Goal: Task Accomplishment & Management: Manage account settings

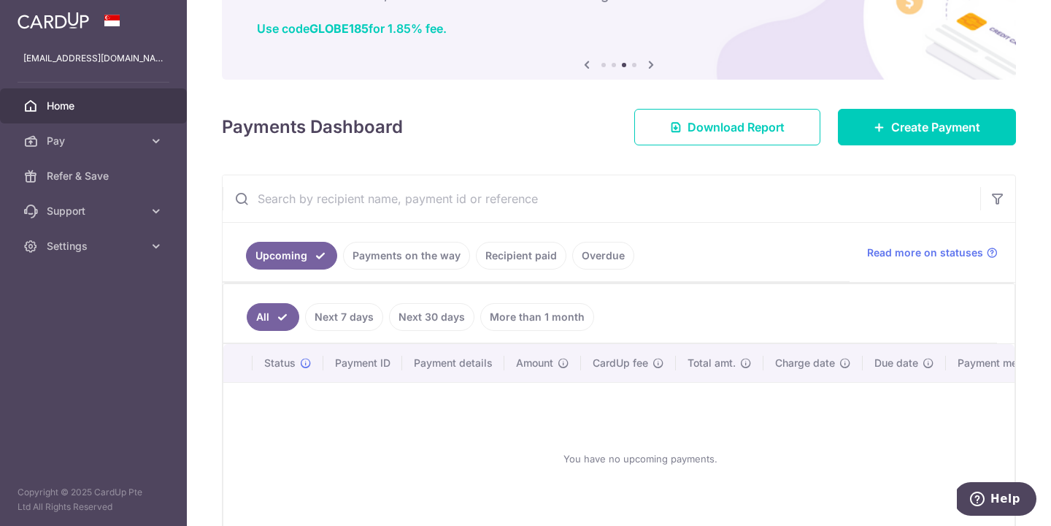
scroll to position [104, 0]
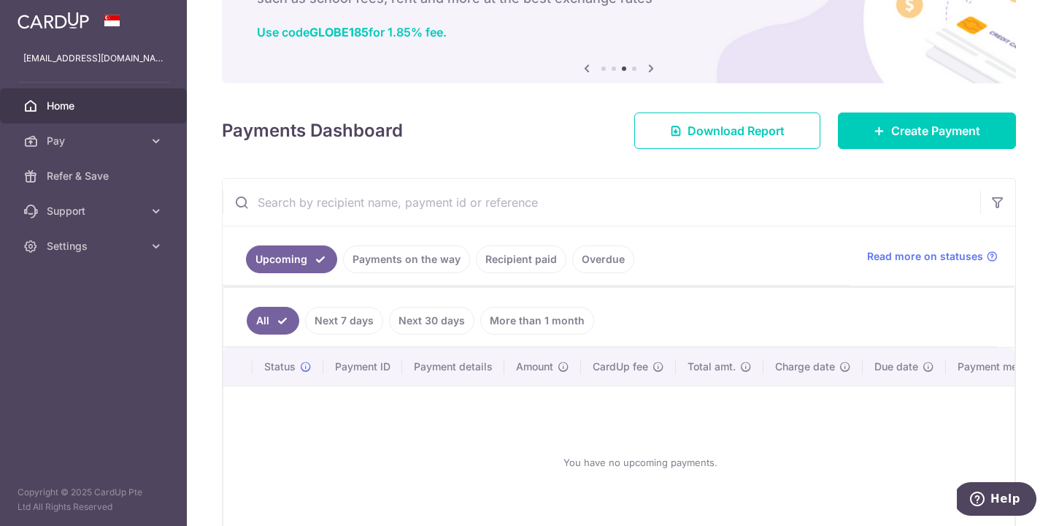
click at [438, 267] on link "Payments on the way" at bounding box center [406, 259] width 127 height 28
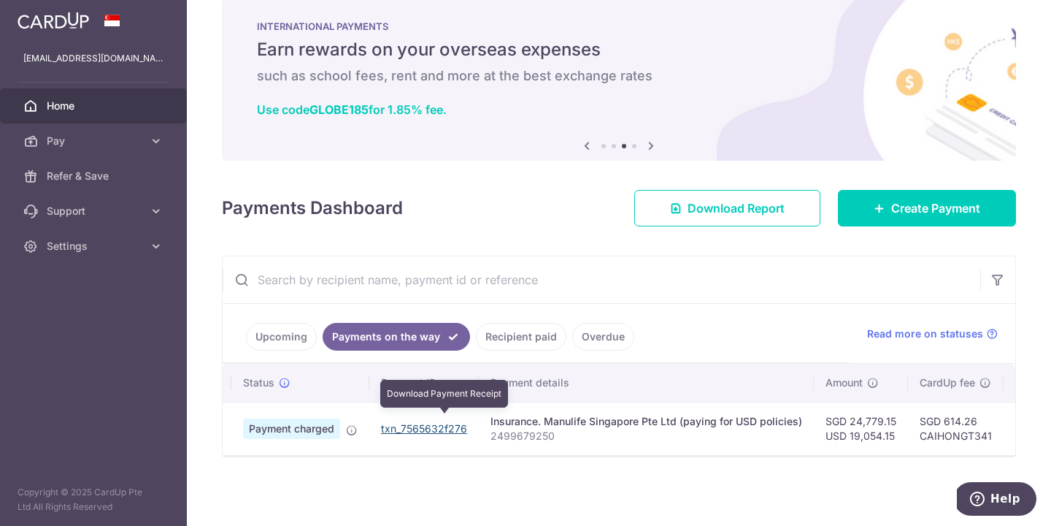
scroll to position [0, 25]
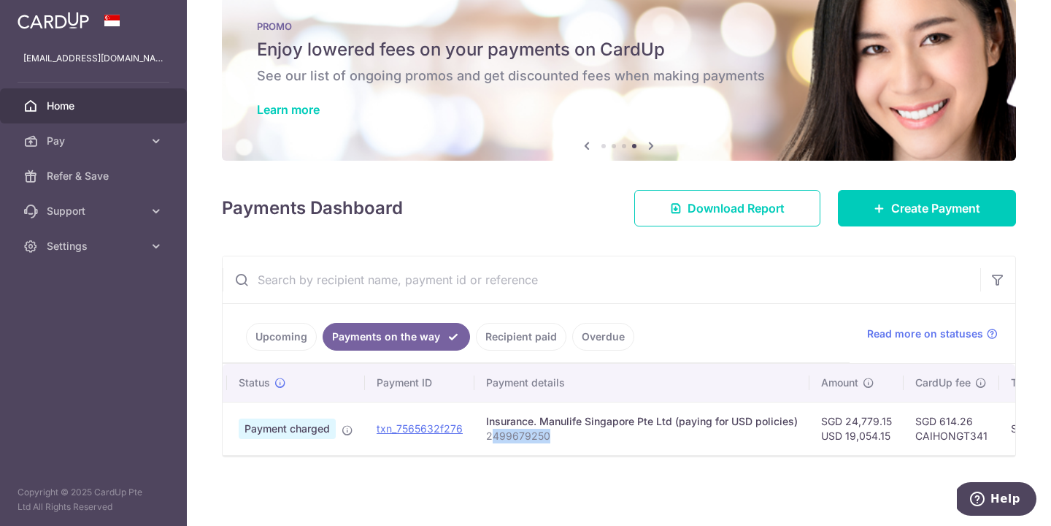
drag, startPoint x: 491, startPoint y: 427, endPoint x: 556, endPoint y: 426, distance: 65.7
click at [556, 429] on p "2499679250" at bounding box center [642, 436] width 312 height 15
drag, startPoint x: 551, startPoint y: 433, endPoint x: 482, endPoint y: 430, distance: 68.7
click at [482, 430] on td "Insurance. Manulife Singapore Pte Ltd (paying for USD policies) 2499679250" at bounding box center [642, 428] width 335 height 53
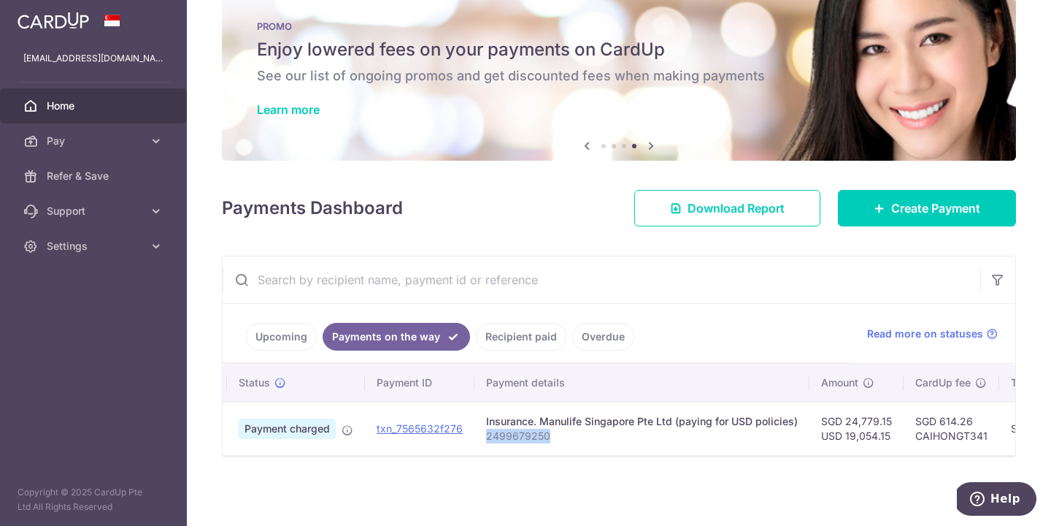
copy p "2499679250"
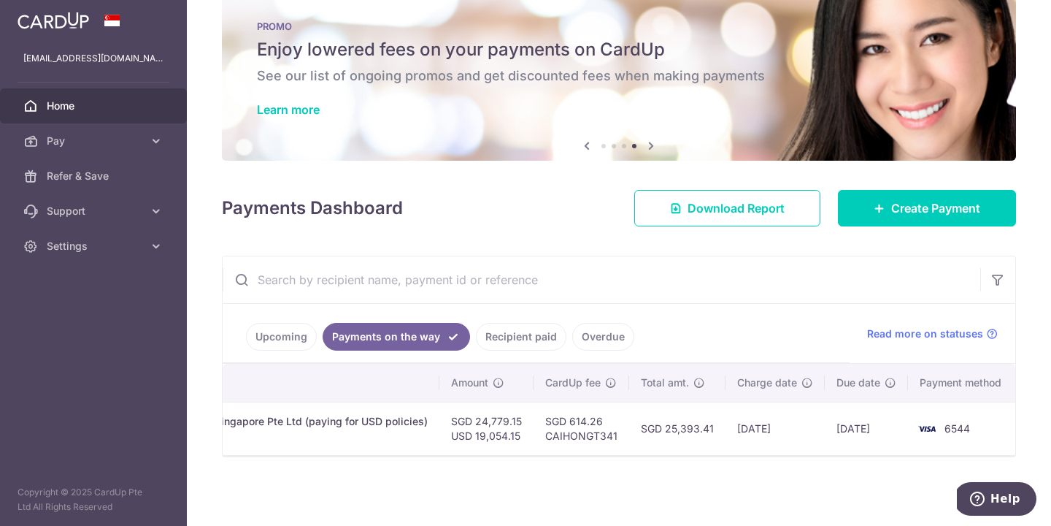
scroll to position [0, 0]
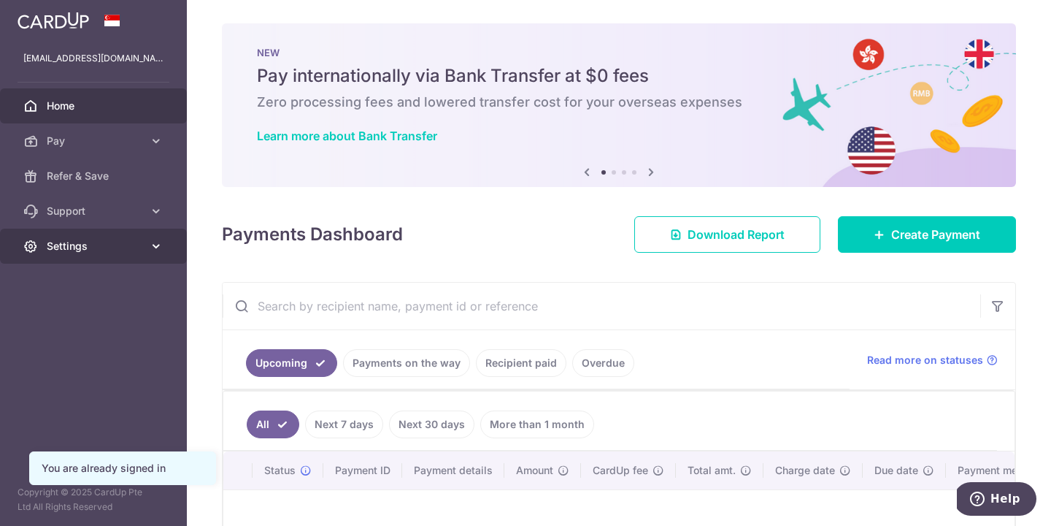
click at [107, 234] on link "Settings" at bounding box center [93, 246] width 187 height 35
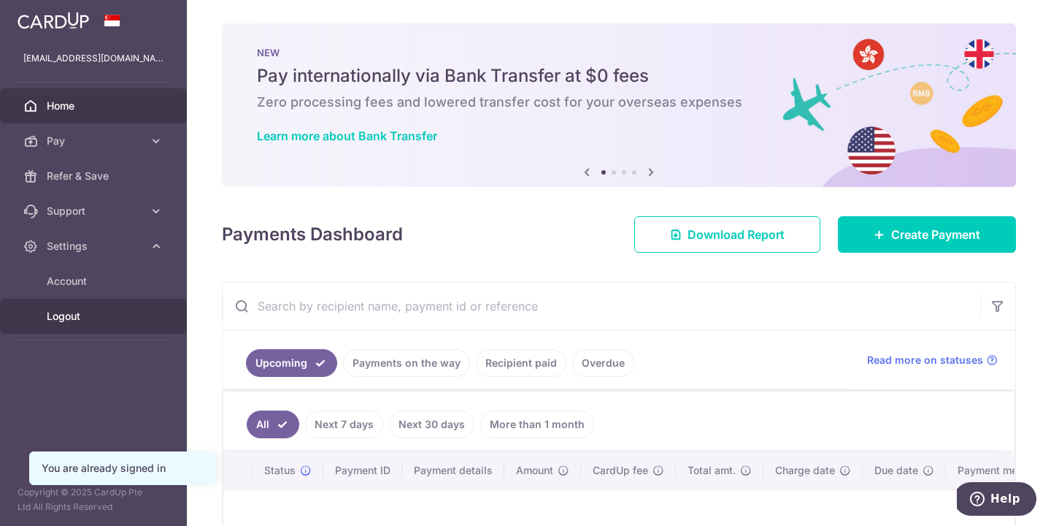
click at [99, 317] on span "Logout" at bounding box center [95, 316] width 96 height 15
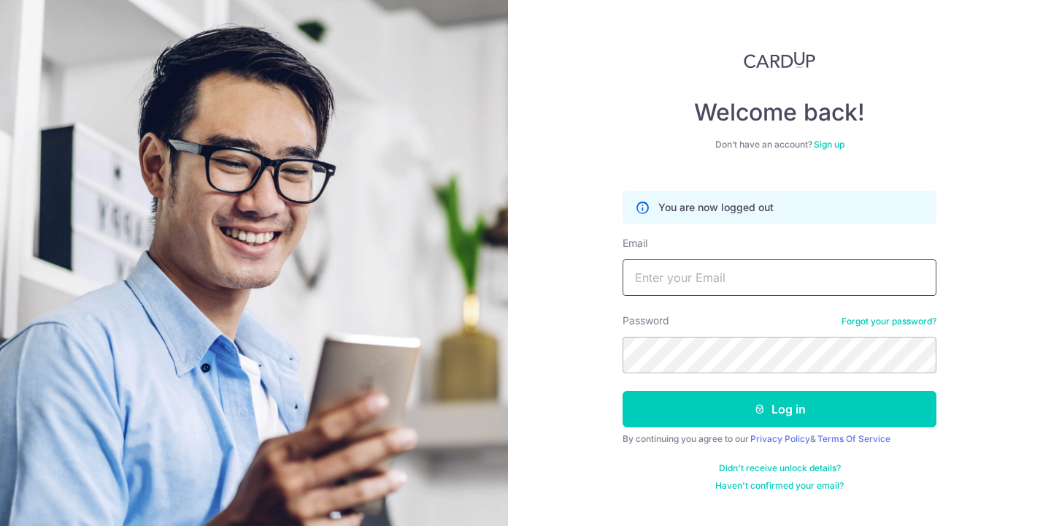
click at [651, 268] on input "Email" at bounding box center [780, 277] width 314 height 37
drag, startPoint x: 808, startPoint y: 267, endPoint x: 437, endPoint y: 265, distance: 370.9
click at [437, 266] on section "Welcome back! Don’t have an account? Sign up You are now logged out Email QUENN…" at bounding box center [525, 263] width 1051 height 526
drag, startPoint x: 775, startPoint y: 275, endPoint x: 427, endPoint y: 292, distance: 348.0
click at [427, 292] on section "Welcome back! Don’t have an account? Sign up You are now logged out Email angsh…" at bounding box center [525, 263] width 1051 height 526
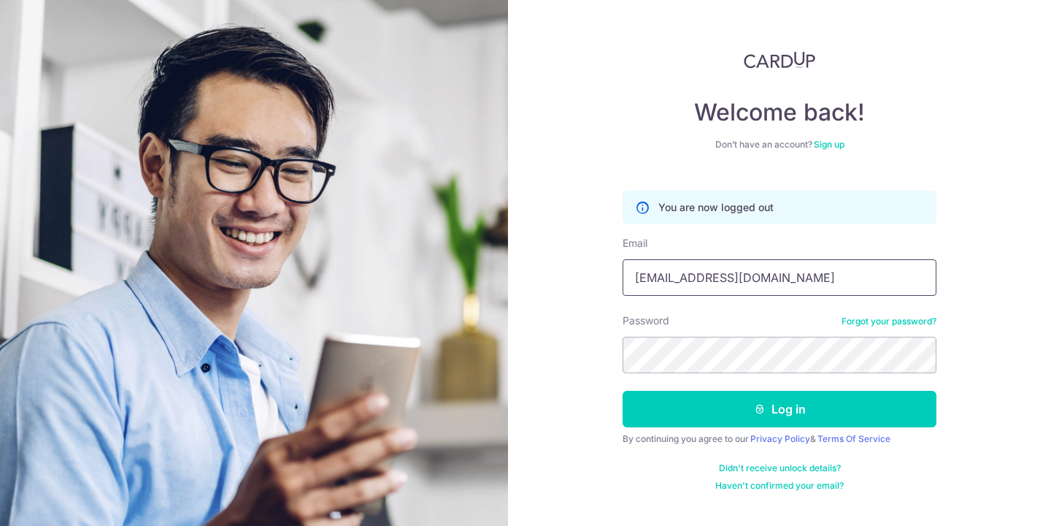
type input "jessicatanch@gmail.com"
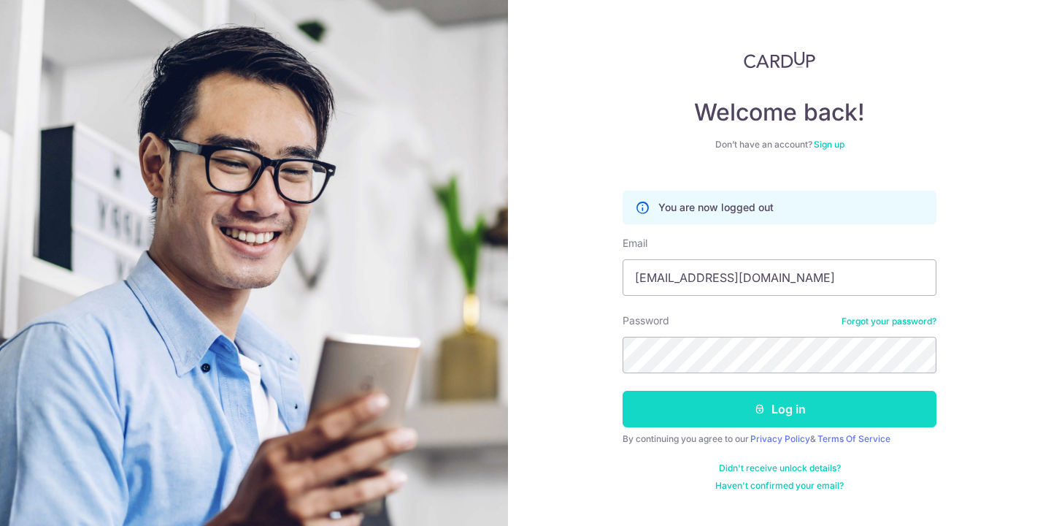
click at [821, 409] on button "Log in" at bounding box center [780, 409] width 314 height 37
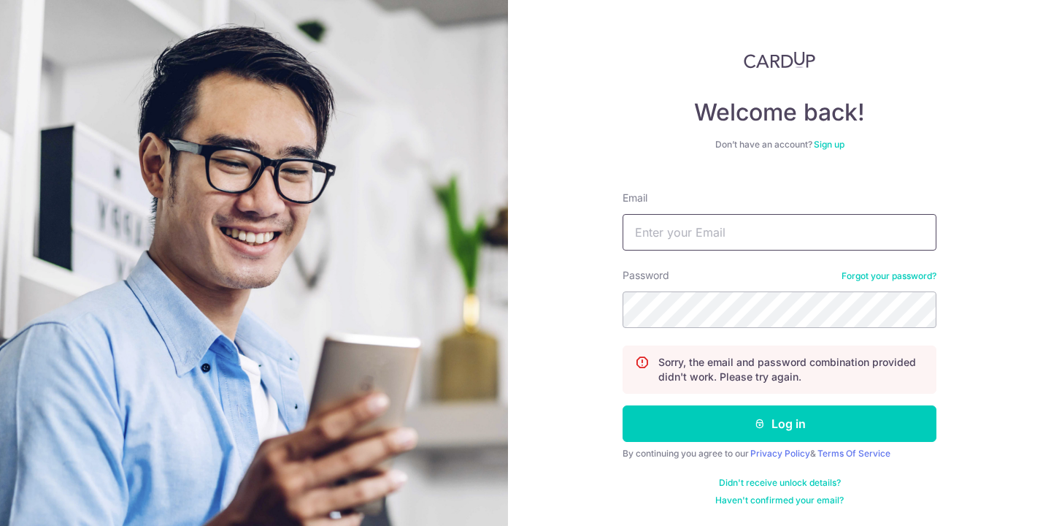
click at [737, 233] on input "Email" at bounding box center [780, 232] width 314 height 37
type input "[EMAIL_ADDRESS][DOMAIN_NAME]"
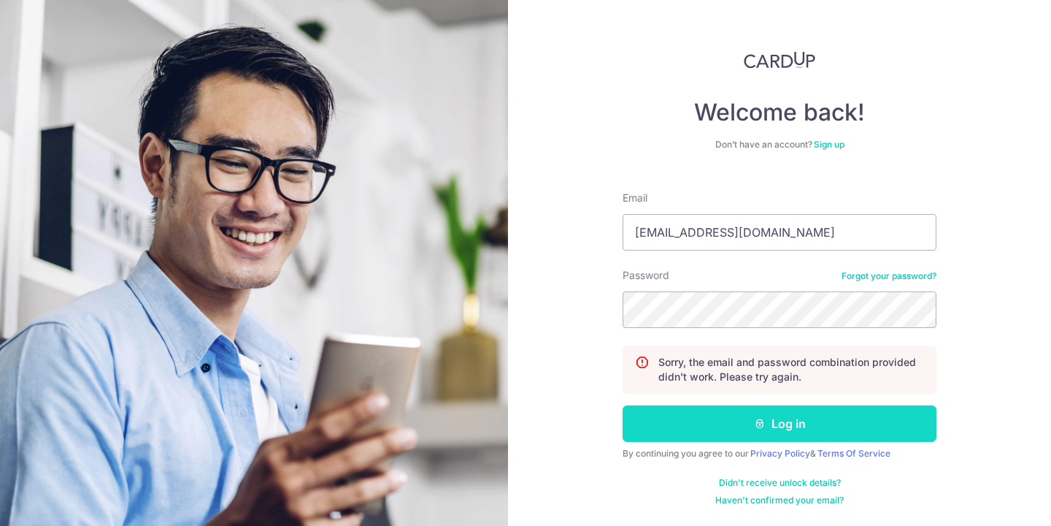
click at [813, 429] on button "Log in" at bounding box center [780, 423] width 314 height 37
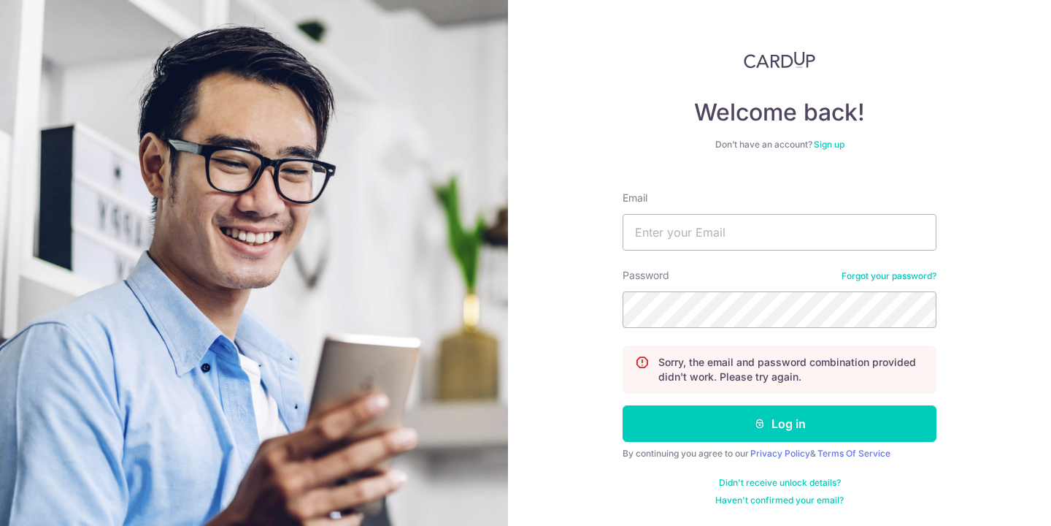
click at [849, 273] on link "Forgot your password?" at bounding box center [889, 276] width 95 height 12
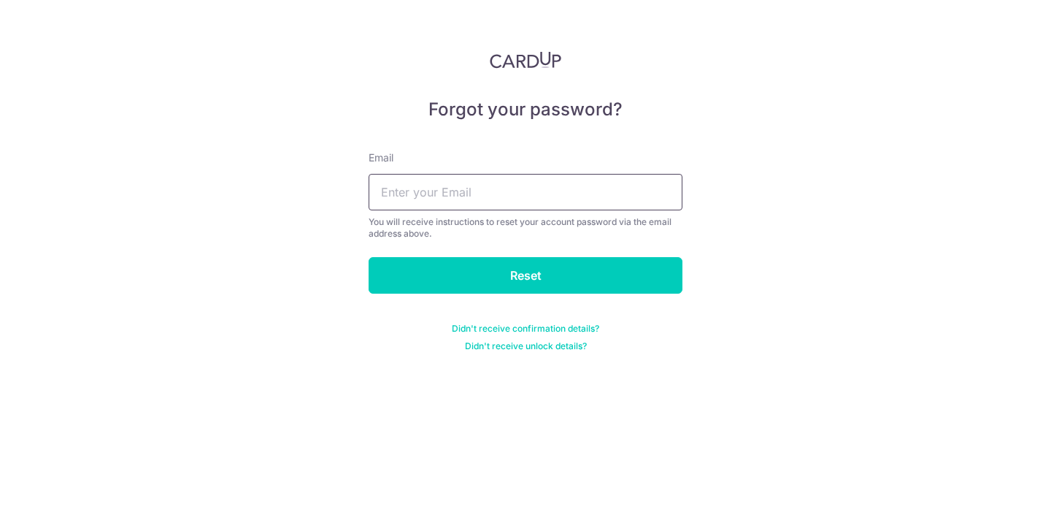
click at [583, 194] on input "text" at bounding box center [526, 192] width 314 height 37
type input "jessicatanch@gmail.com"
click at [532, 295] on form "Email jessicatanch@gmail.com You will receive instructions to reset your accoun…" at bounding box center [526, 242] width 314 height 219
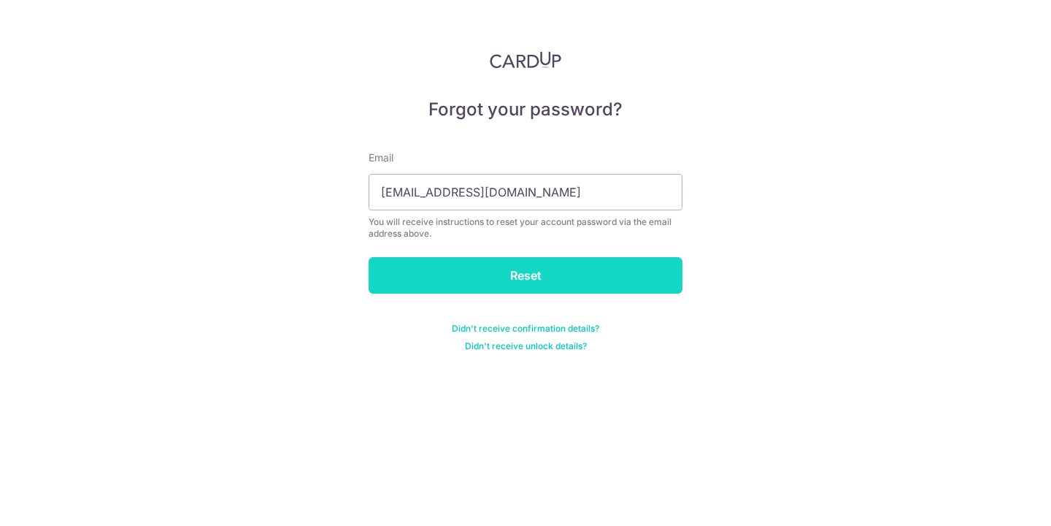
click at [534, 283] on input "Reset" at bounding box center [526, 275] width 314 height 37
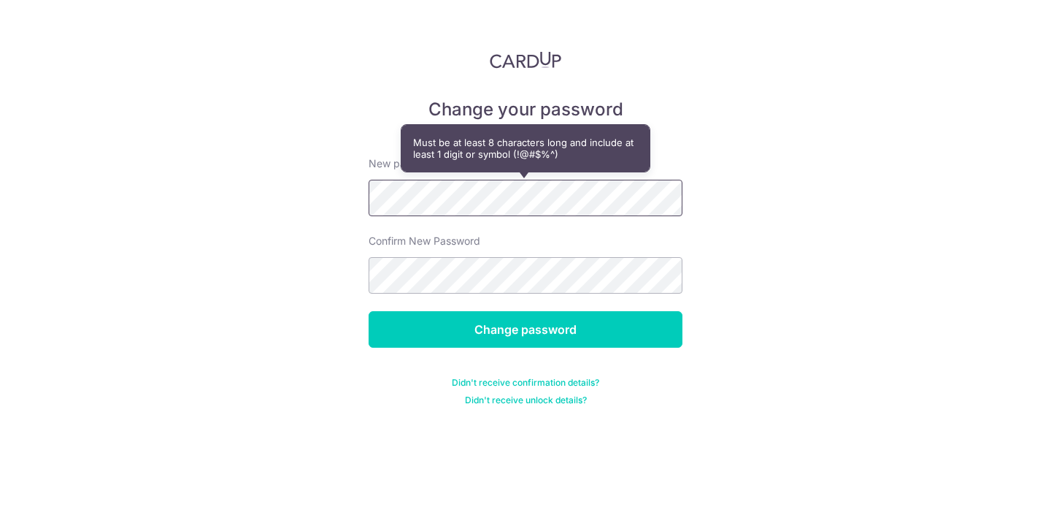
click at [246, 193] on div "Change your password New password Confirm New Password Change password Didn't r…" at bounding box center [525, 263] width 1051 height 526
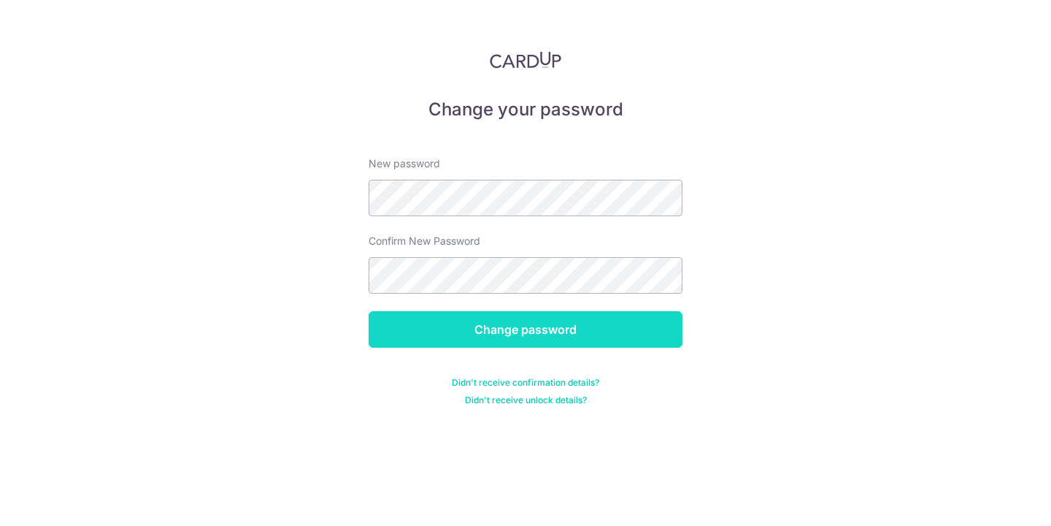
click at [437, 313] on input "Change password" at bounding box center [526, 329] width 314 height 37
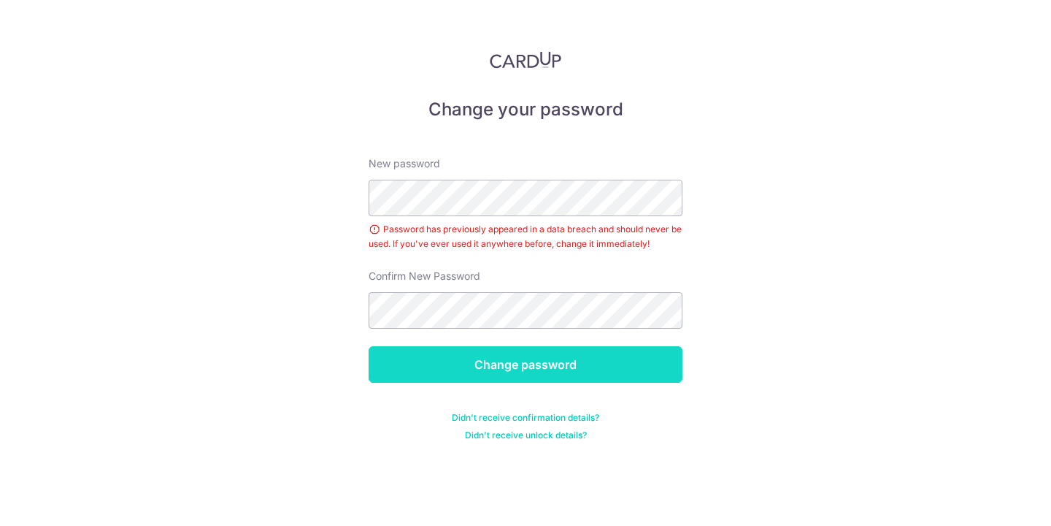
click at [507, 359] on input "Change password" at bounding box center [526, 364] width 314 height 37
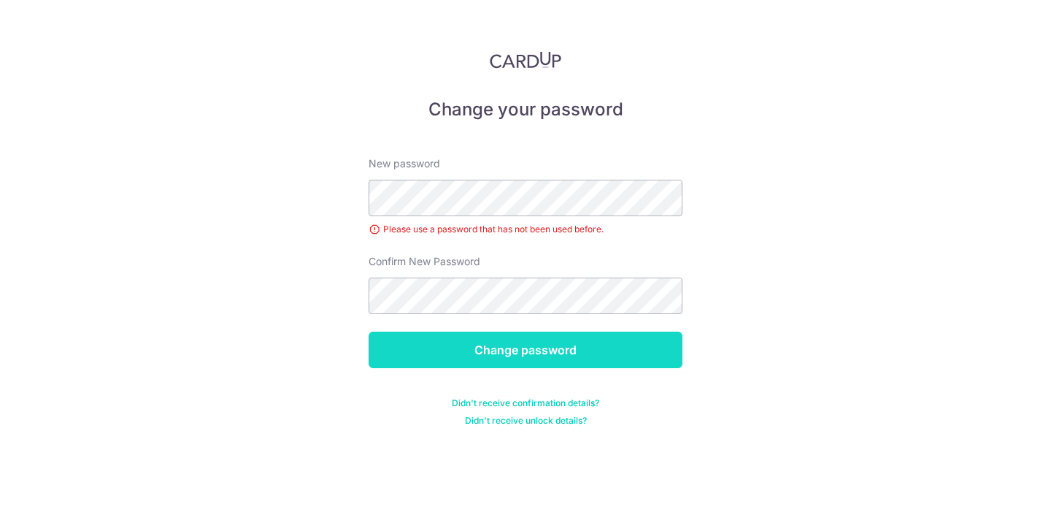
click at [510, 342] on input "Change password" at bounding box center [526, 349] width 314 height 37
